Goal: Task Accomplishment & Management: Use online tool/utility

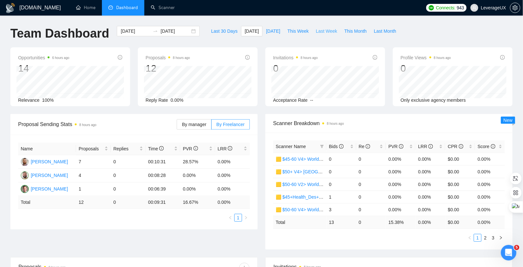
click at [325, 33] on span "Last Week" at bounding box center [326, 31] width 21 height 7
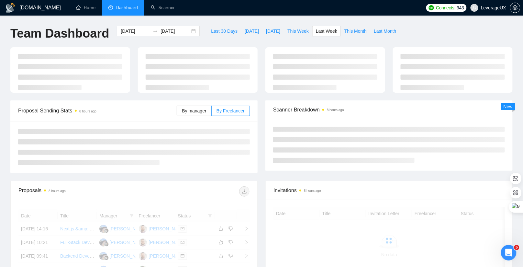
type input "[DATE]"
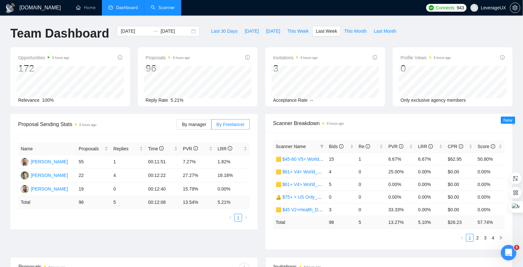
click at [168, 10] on link "Scanner" at bounding box center [163, 8] width 24 height 6
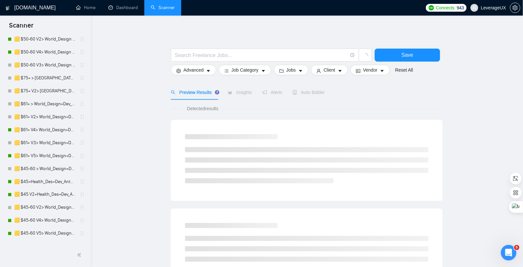
scroll to position [321, 0]
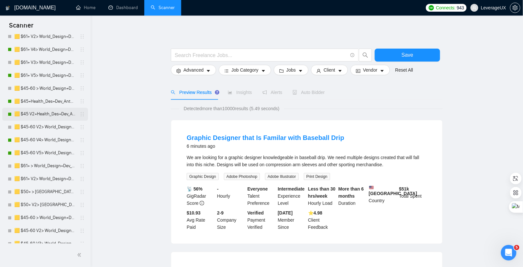
click at [55, 115] on link "🟨 $45 V2+Health_Des+Dev_Antony" at bounding box center [44, 114] width 61 height 13
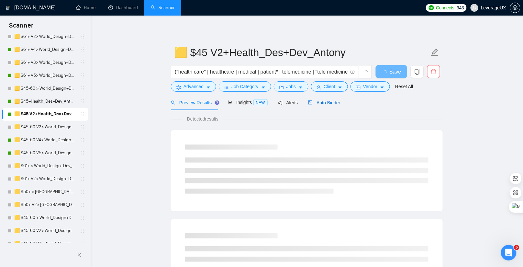
click at [325, 103] on span "Auto Bidder" at bounding box center [324, 102] width 32 height 5
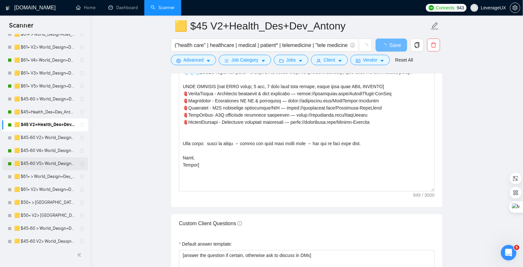
scroll to position [300, 0]
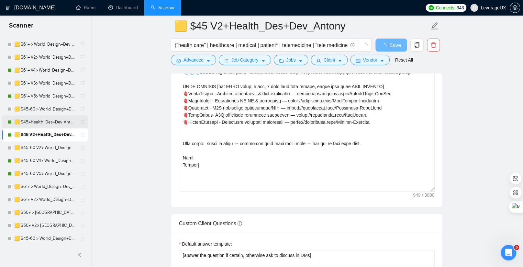
click at [57, 121] on link "🟨 $45+Health_Des+Dev_Antony" at bounding box center [44, 122] width 61 height 13
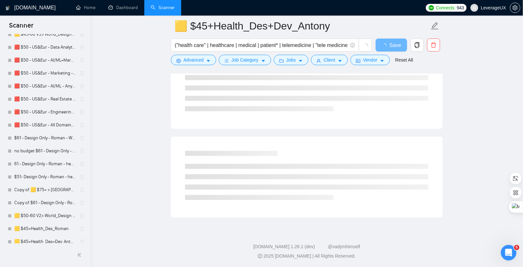
scroll to position [535, 0]
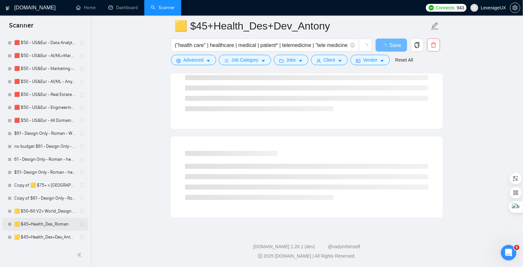
click at [55, 225] on link "🟨 $45+Health_Des_Roman" at bounding box center [44, 224] width 61 height 13
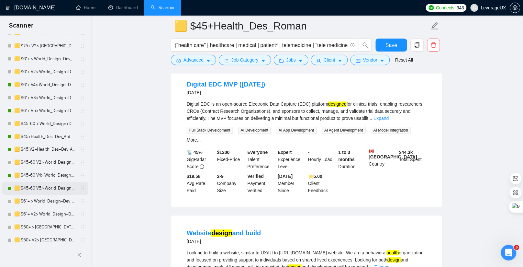
scroll to position [304, 0]
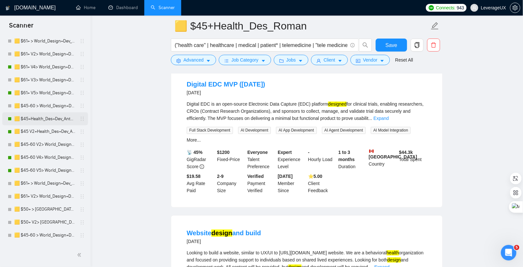
click at [51, 117] on link "🟨 $45+Health_Des+Dev_Antony" at bounding box center [44, 118] width 61 height 13
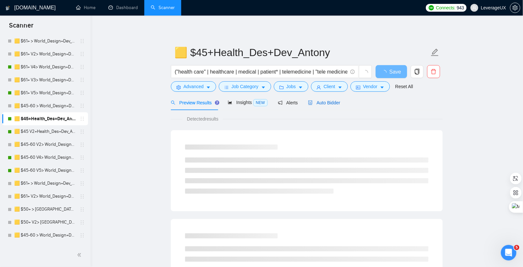
click at [326, 104] on span "Auto Bidder" at bounding box center [324, 102] width 32 height 5
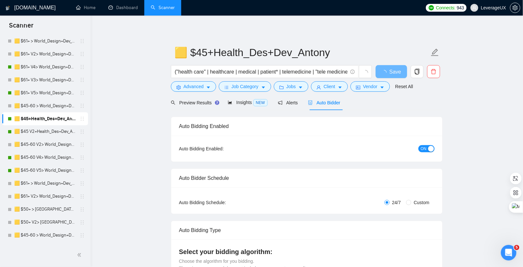
radio input "false"
radio input "true"
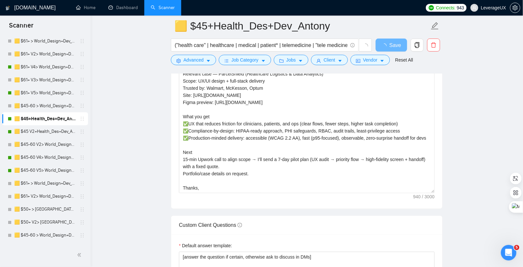
scroll to position [802, 0]
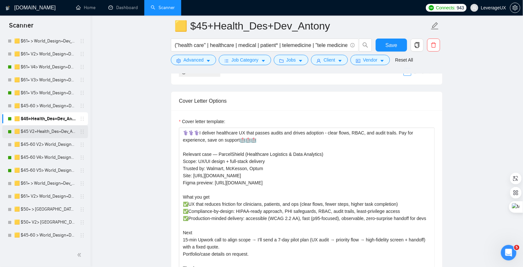
click at [60, 131] on link "🟨 $45 V2+Health_Des+Dev_Antony" at bounding box center [44, 131] width 61 height 13
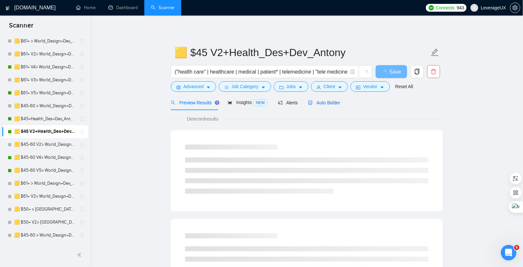
click at [336, 100] on span "Auto Bidder" at bounding box center [324, 102] width 32 height 5
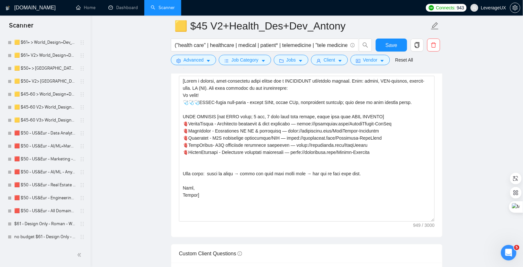
scroll to position [535, 0]
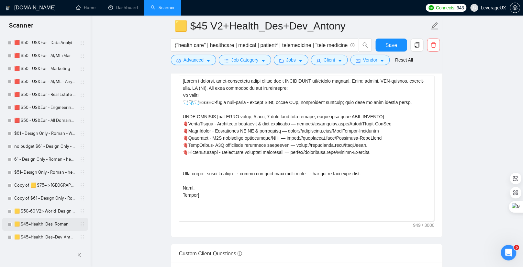
click at [69, 222] on link "🟨 $45+Health_Des_Roman" at bounding box center [44, 224] width 61 height 13
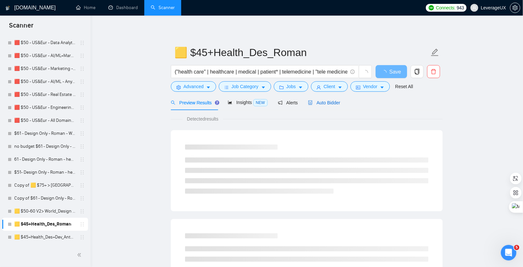
click at [330, 101] on span "Auto Bidder" at bounding box center [324, 102] width 32 height 5
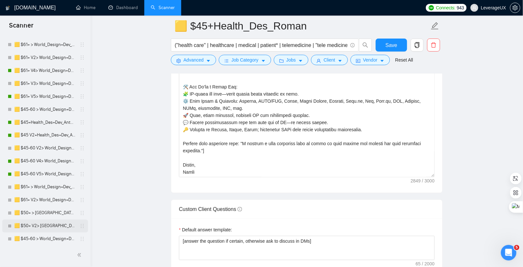
scroll to position [252, 0]
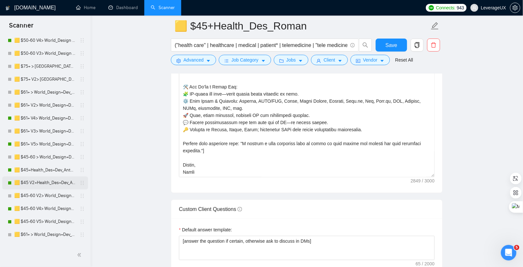
click at [62, 181] on link "🟨 $45 V2+Health_Des+Dev_Antony" at bounding box center [44, 182] width 61 height 13
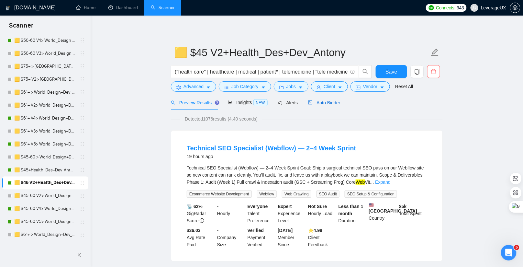
click at [327, 103] on span "Auto Bidder" at bounding box center [324, 102] width 32 height 5
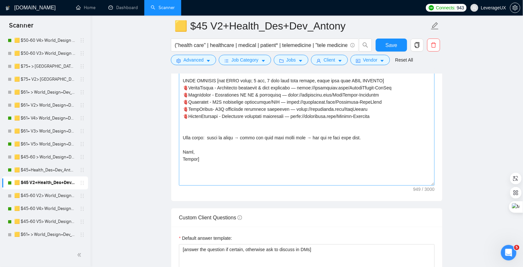
scroll to position [886, 0]
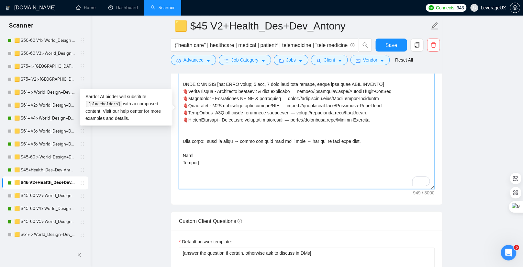
drag, startPoint x: 381, startPoint y: 124, endPoint x: 174, endPoint y: 94, distance: 209.0
